Goal: Communication & Community: Share content

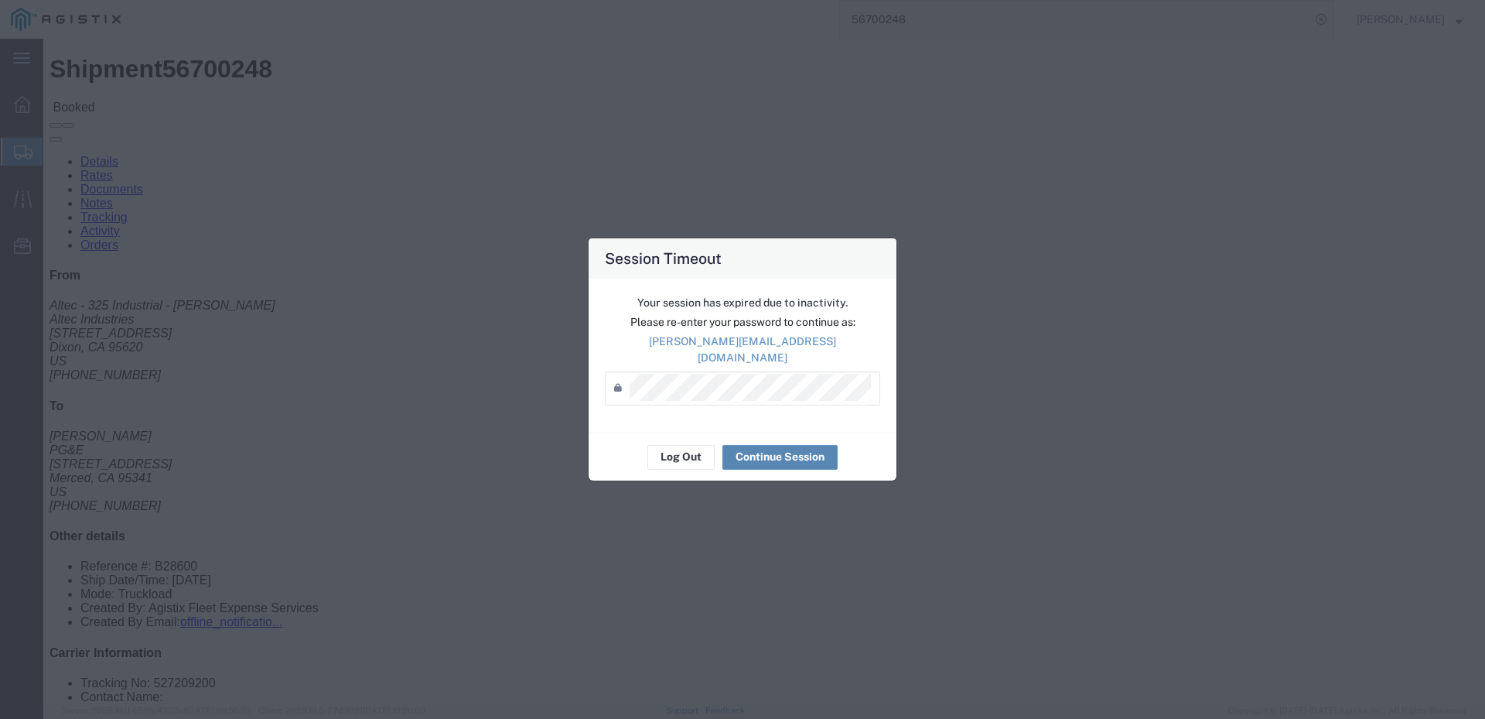
click at [764, 448] on button "Continue Session" at bounding box center [779, 457] width 115 height 25
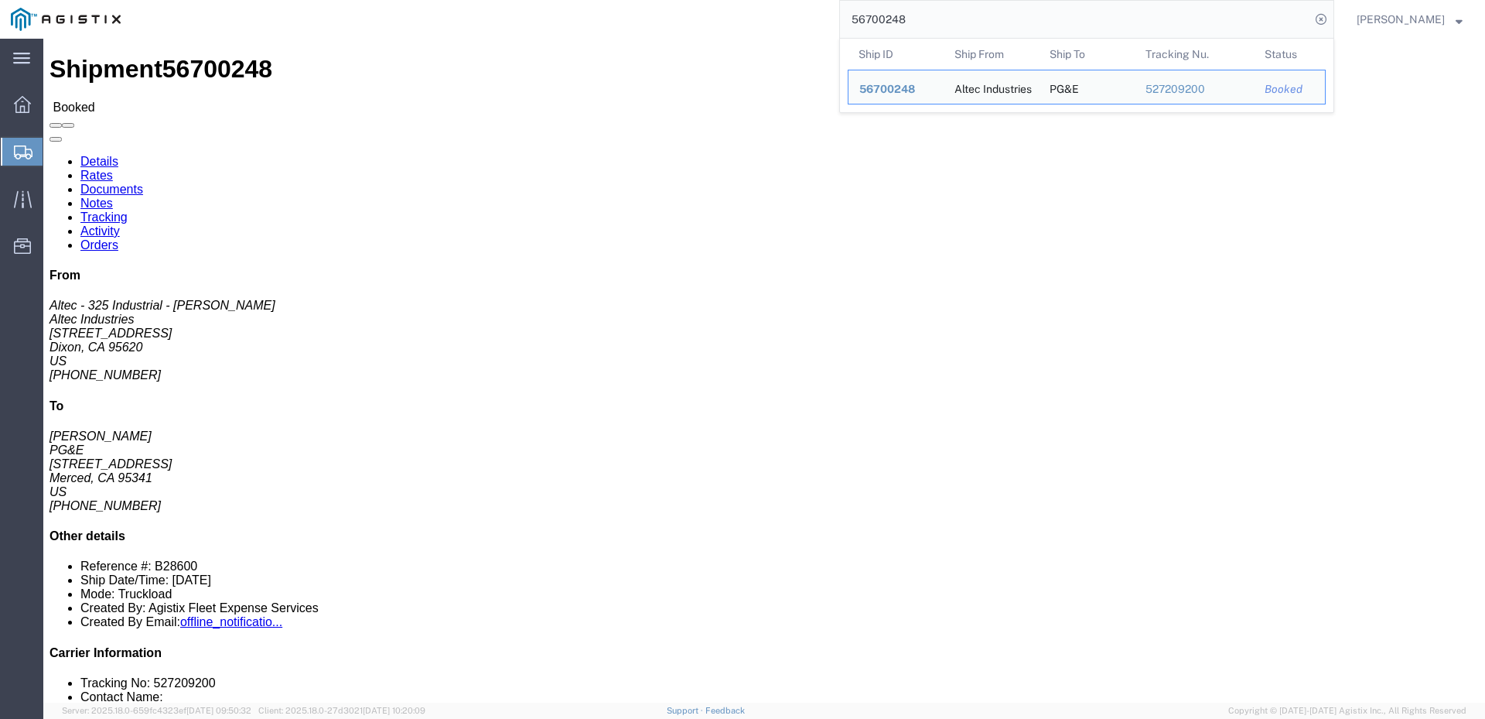
drag, startPoint x: 940, startPoint y: 22, endPoint x: 762, endPoint y: 17, distance: 177.9
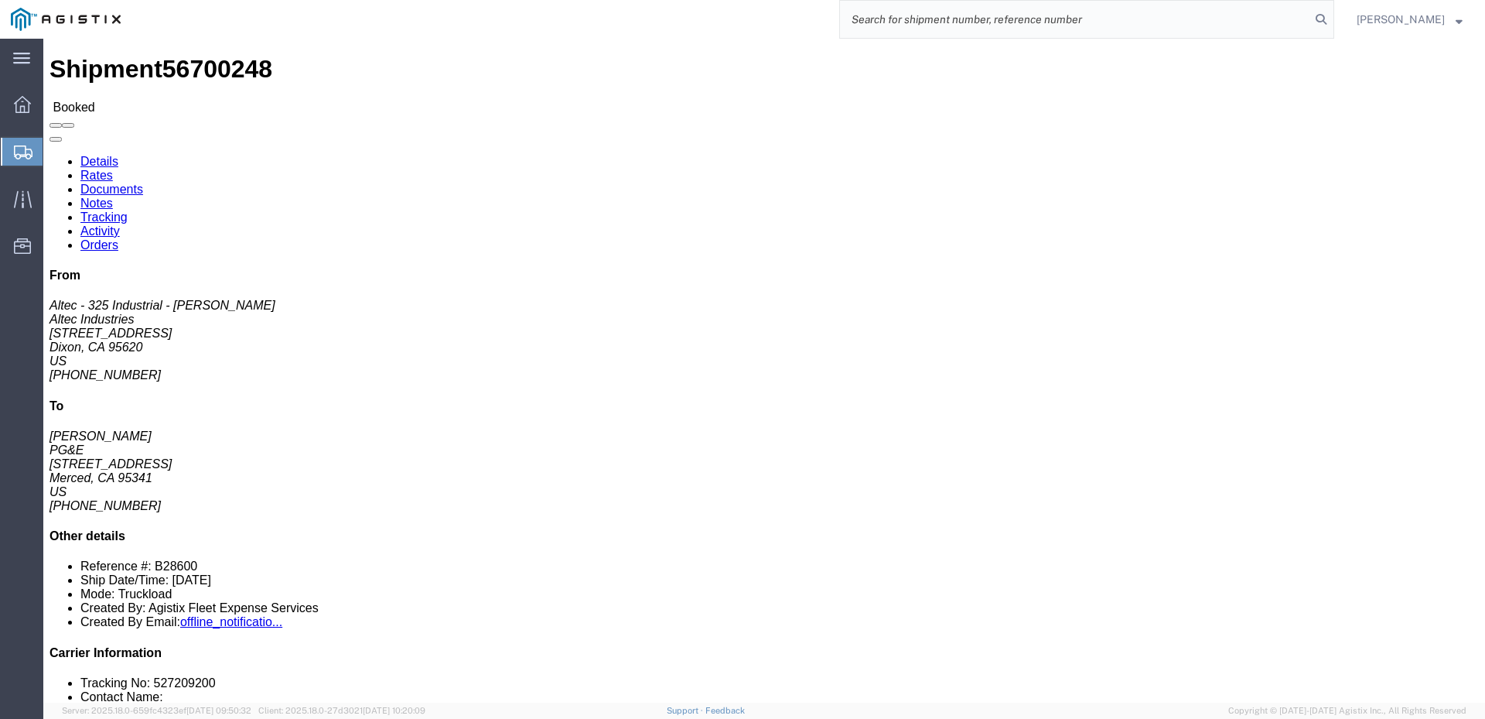
paste input "56751714"
type input "56751714"
click span
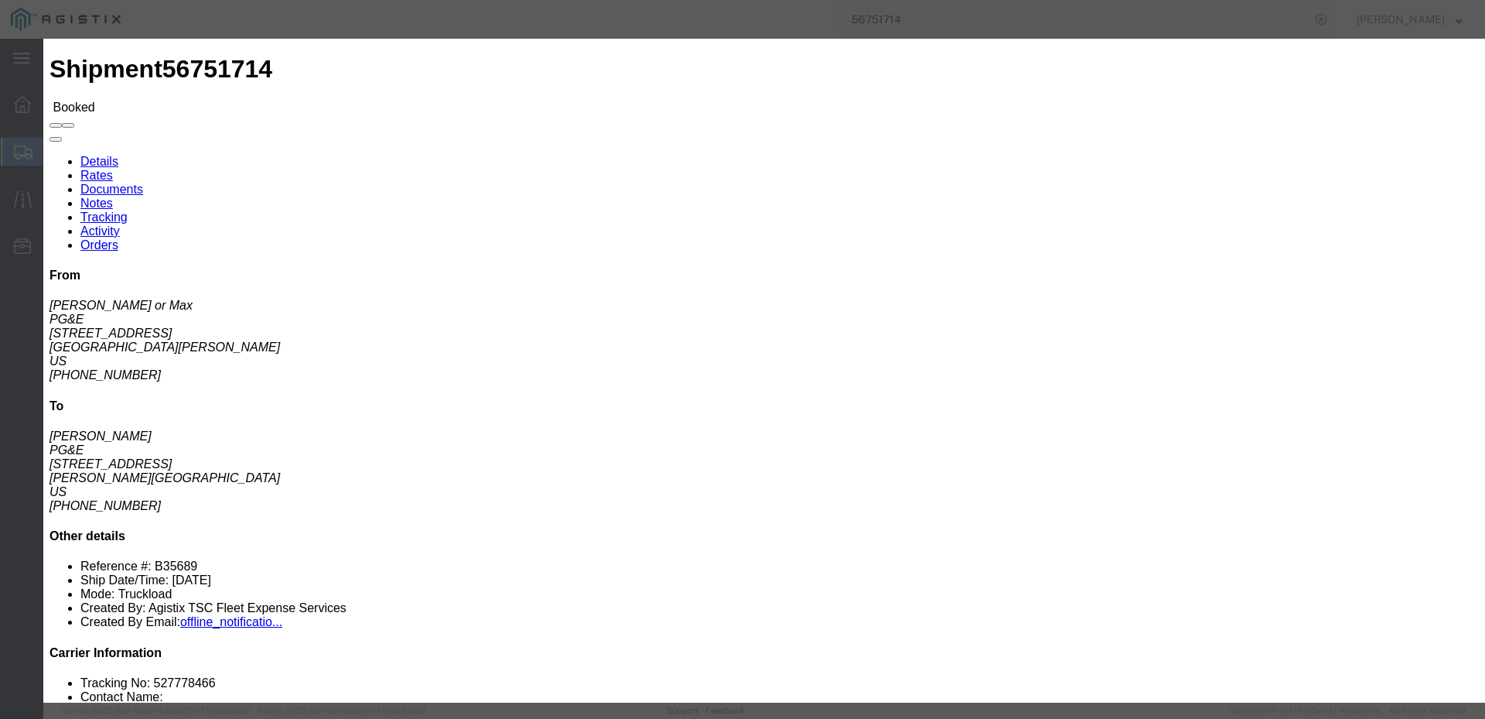
click input "text"
type input "[EMAIL_ADDRESS][DOMAIN_NAME]"
click input "PGE Fleet Bill Of Lading"
checkbox input "true"
click button "Send"
